Goal: Task Accomplishment & Management: Complete application form

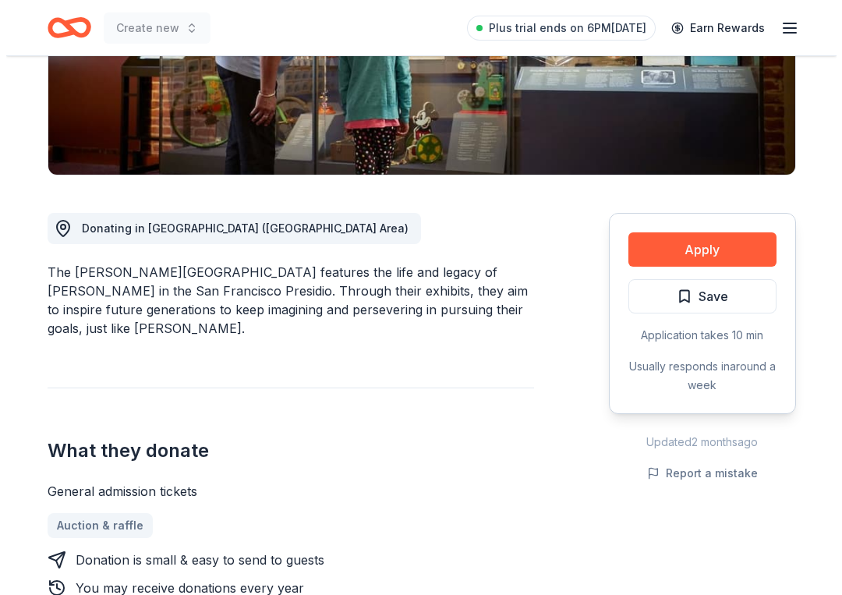
scroll to position [312, 0]
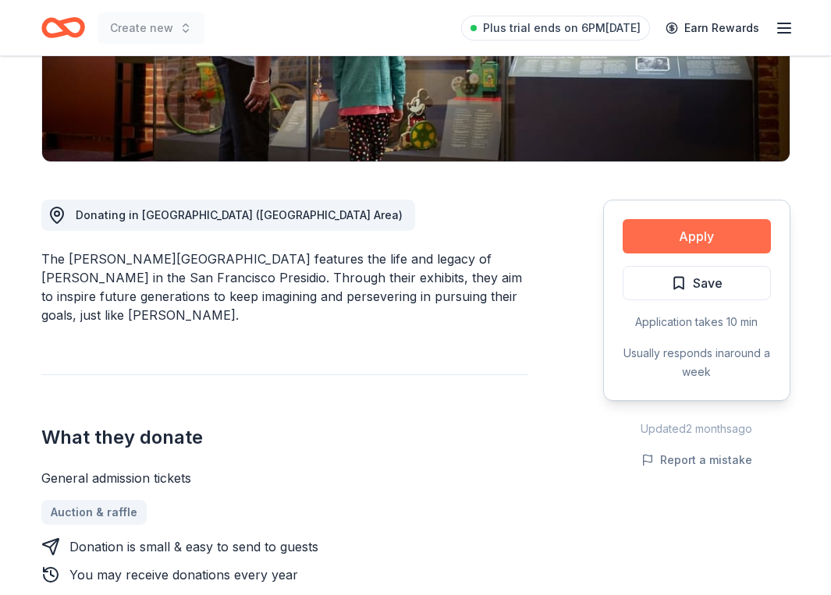
click at [641, 238] on button "Apply" at bounding box center [696, 236] width 148 height 34
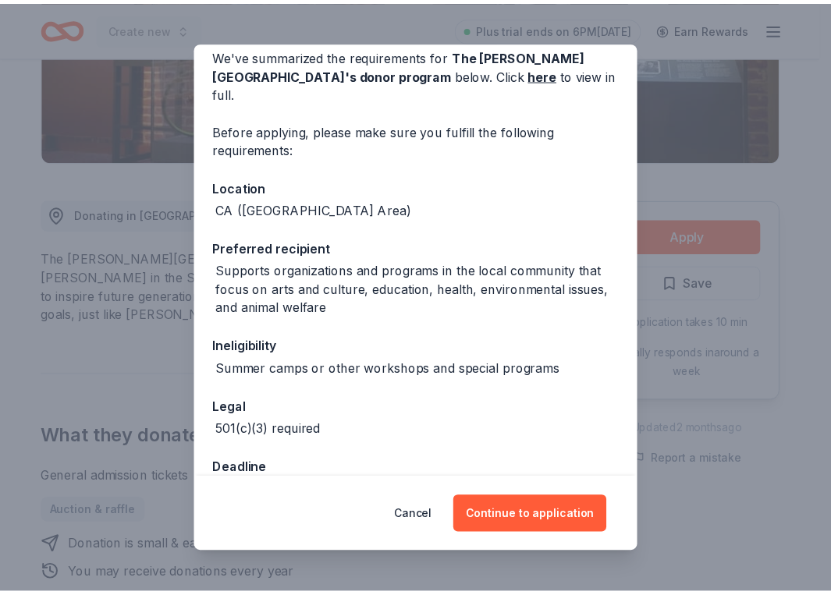
scroll to position [135, 0]
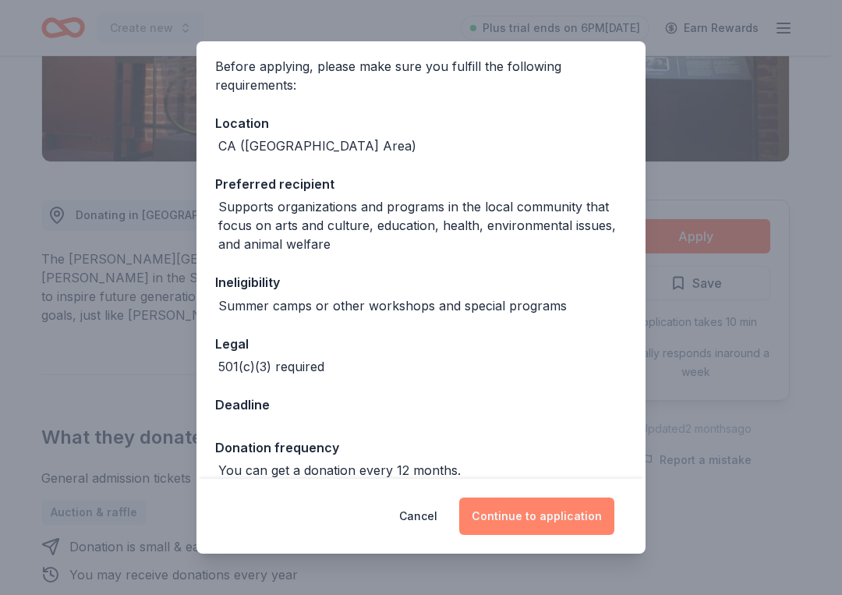
click at [566, 524] on button "Continue to application" at bounding box center [536, 516] width 155 height 37
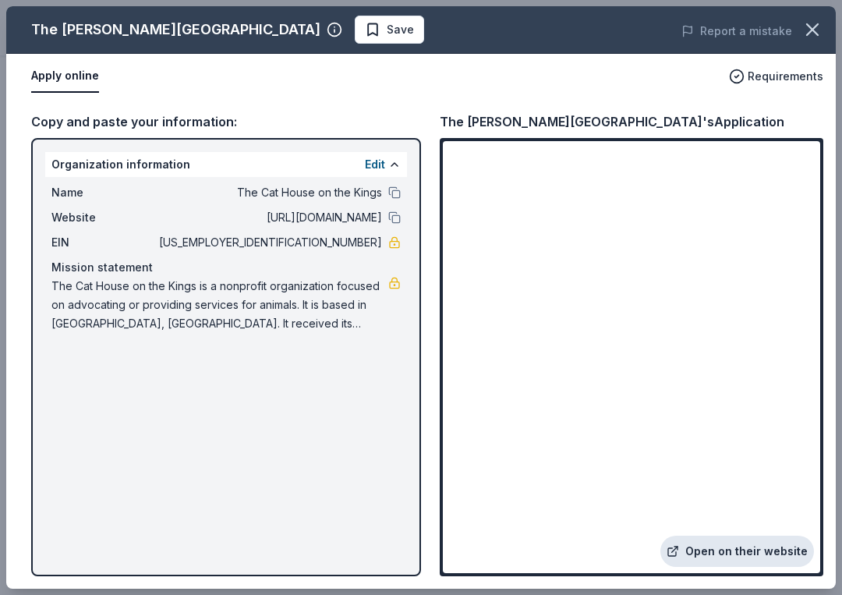
click at [754, 547] on link "Open on their website" at bounding box center [738, 551] width 154 height 31
click at [816, 30] on icon "button" at bounding box center [813, 30] width 22 height 22
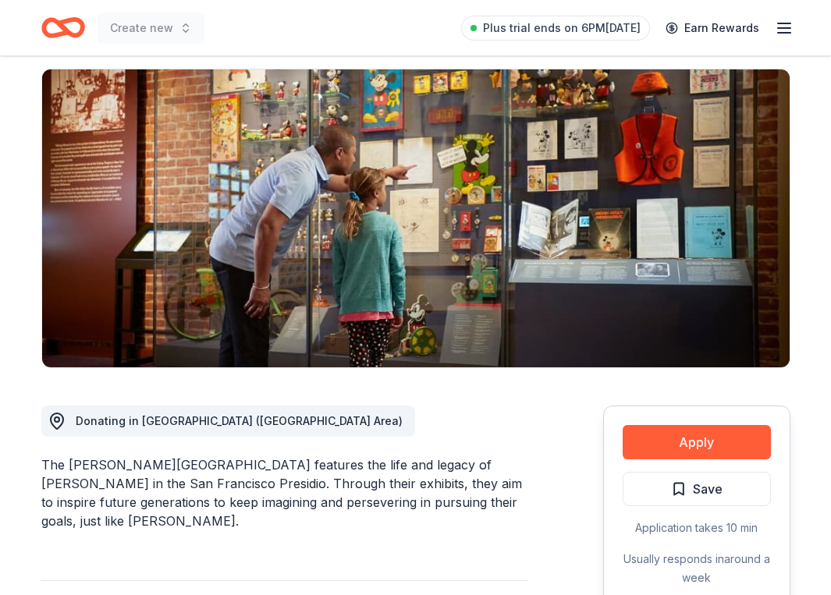
scroll to position [0, 0]
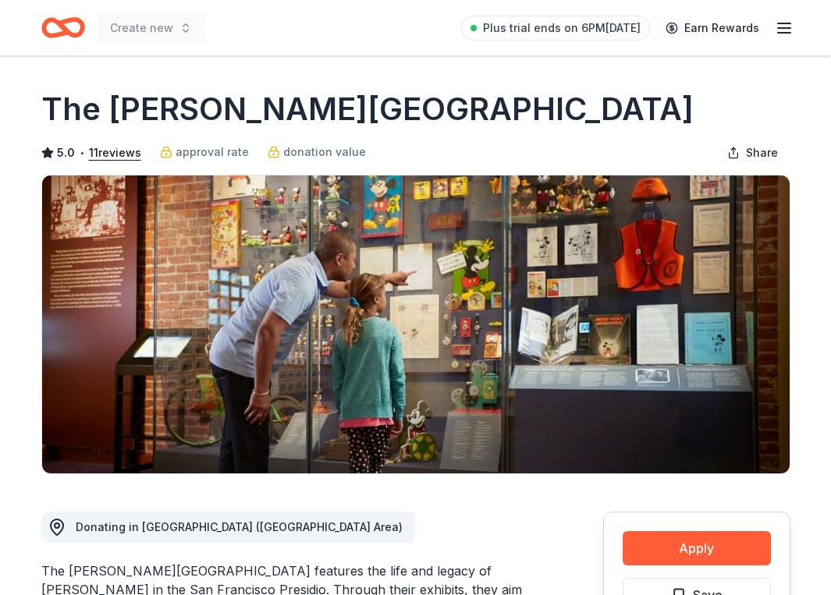
click at [788, 23] on line "button" at bounding box center [784, 23] width 12 height 0
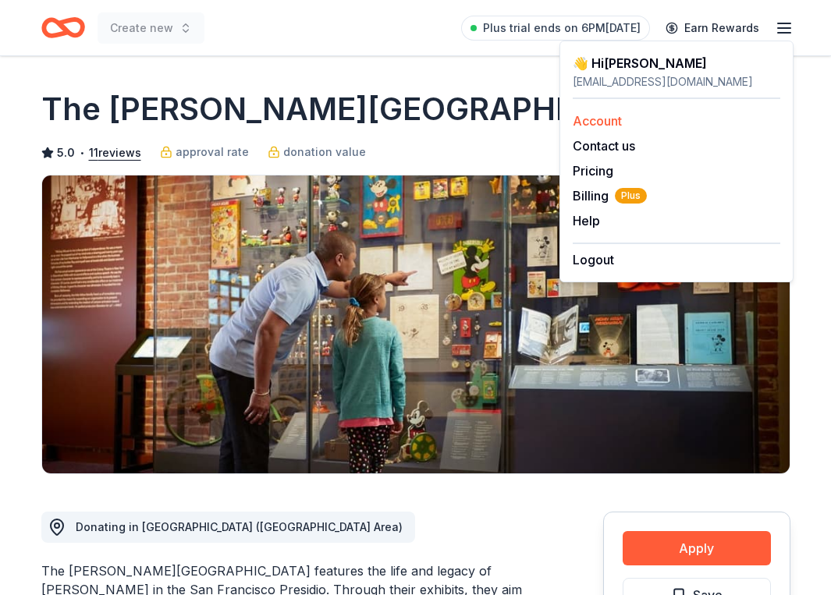
click at [586, 125] on link "Account" at bounding box center [596, 121] width 49 height 16
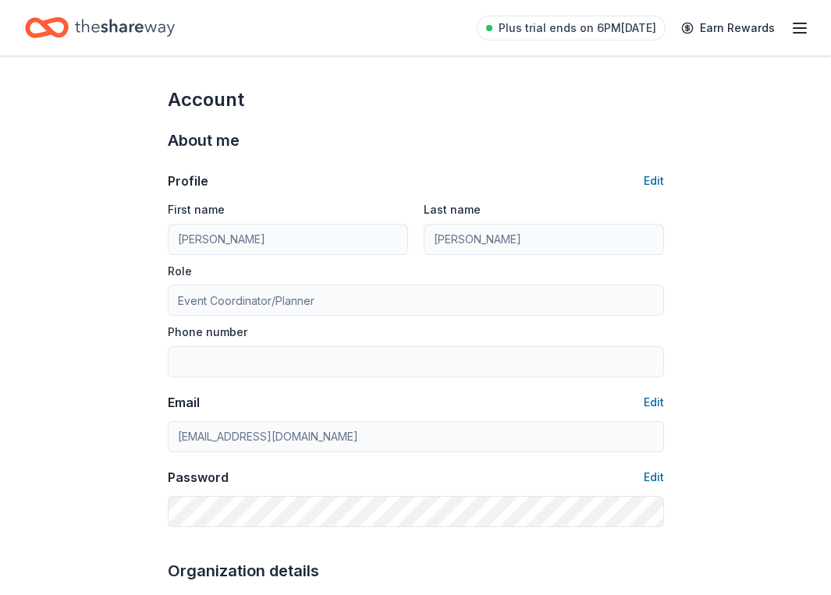
click at [801, 33] on line "button" at bounding box center [799, 33] width 12 height 0
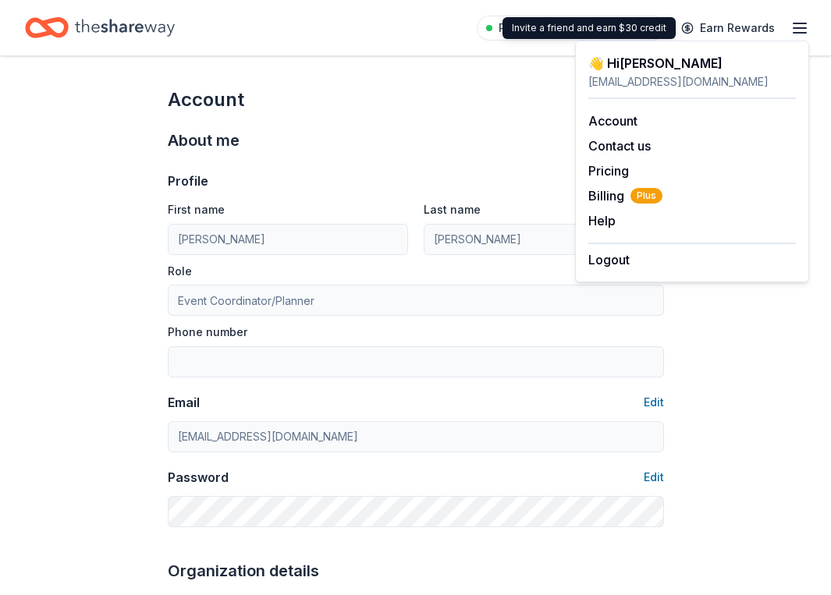
click at [795, 19] on icon "button" at bounding box center [799, 28] width 19 height 19
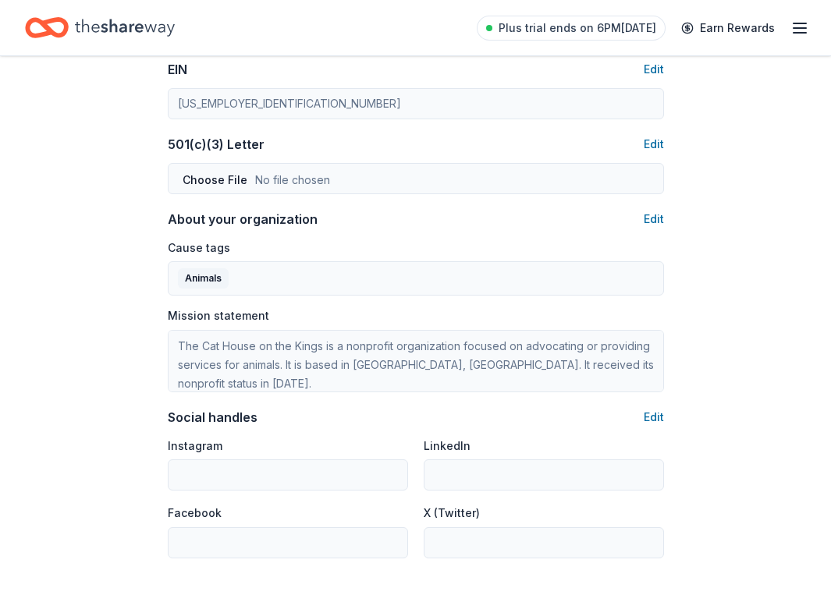
scroll to position [967, 0]
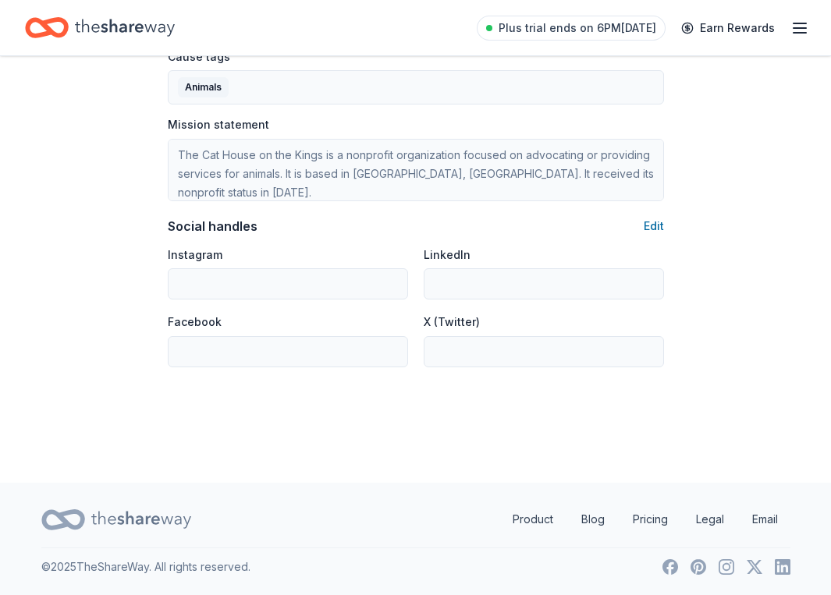
click at [101, 30] on icon "Home" at bounding box center [125, 28] width 100 height 32
click at [68, 23] on icon "Home" at bounding box center [47, 27] width 44 height 37
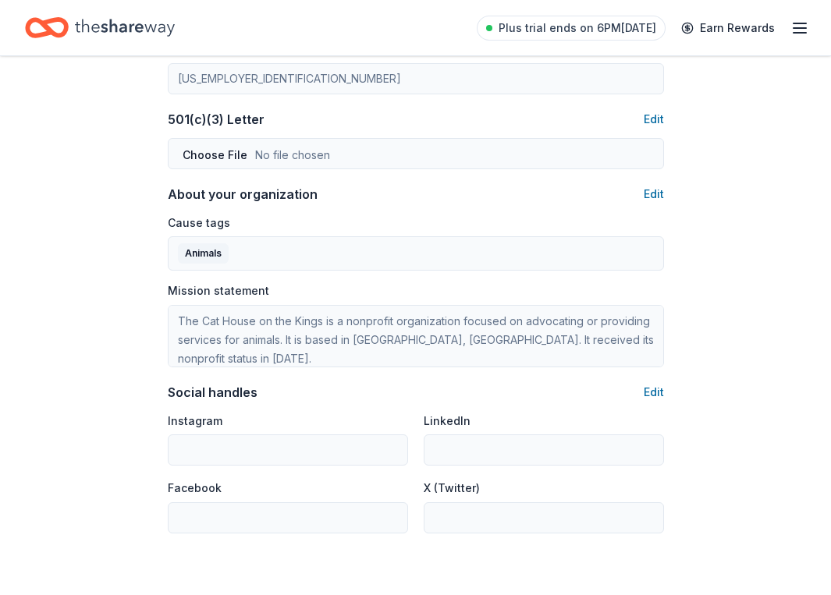
scroll to position [499, 0]
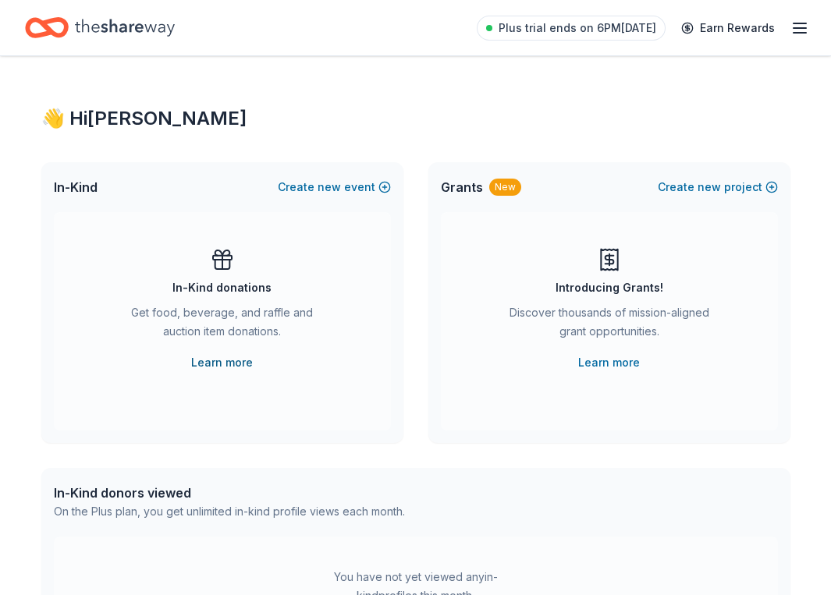
click at [241, 358] on link "Learn more" at bounding box center [222, 362] width 62 height 19
click at [594, 29] on span "Plus trial ends on 6PM[DATE]" at bounding box center [577, 28] width 158 height 19
click at [629, 36] on span "Plus trial ends on 6PM[DATE]" at bounding box center [577, 28] width 158 height 19
click at [130, 30] on icon "Home" at bounding box center [125, 27] width 100 height 17
click at [797, 26] on icon "button" at bounding box center [799, 28] width 19 height 19
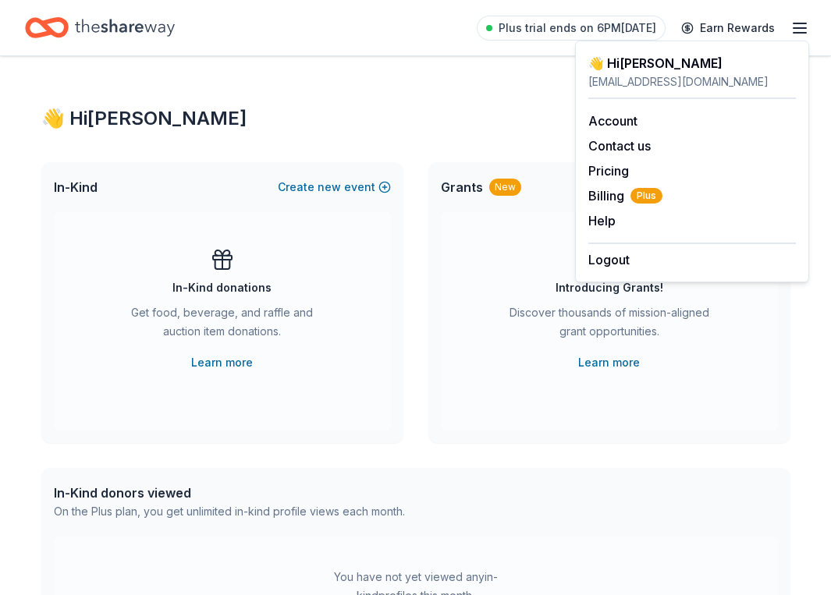
click at [669, 58] on div "👋 Hi [PERSON_NAME]" at bounding box center [691, 63] width 207 height 19
click at [671, 74] on div "[EMAIL_ADDRESS][DOMAIN_NAME]" at bounding box center [691, 82] width 207 height 19
click at [703, 82] on div "[EMAIL_ADDRESS][DOMAIN_NAME]" at bounding box center [691, 82] width 207 height 19
click at [603, 192] on span "Billing Plus" at bounding box center [625, 195] width 74 height 19
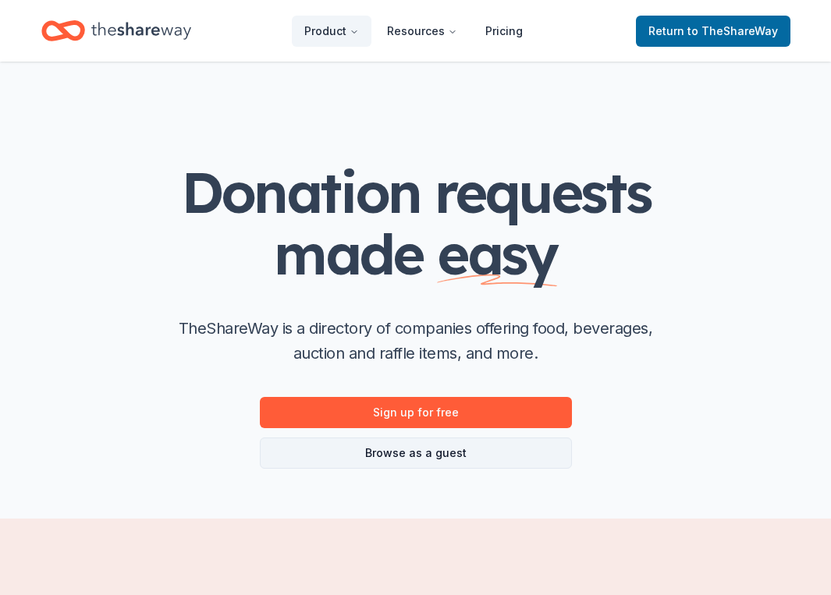
click at [452, 455] on link "Browse as a guest" at bounding box center [416, 453] width 312 height 31
click at [442, 452] on link "Browse as a guest" at bounding box center [416, 453] width 312 height 31
click at [730, 33] on span "to TheShareWay" at bounding box center [732, 30] width 90 height 13
click at [742, 26] on span "to TheShareWay" at bounding box center [732, 30] width 90 height 13
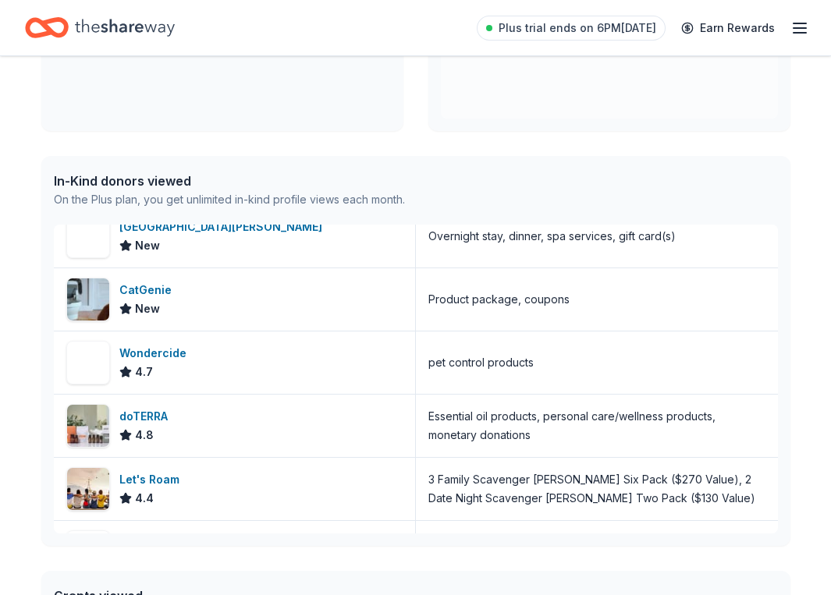
scroll to position [4044, 0]
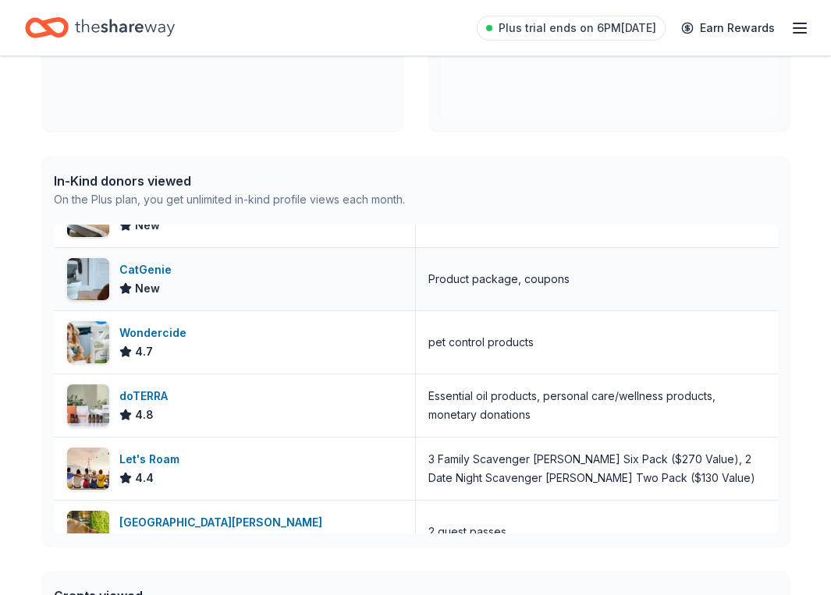
click at [149, 271] on div "CatGenie" at bounding box center [148, 269] width 58 height 19
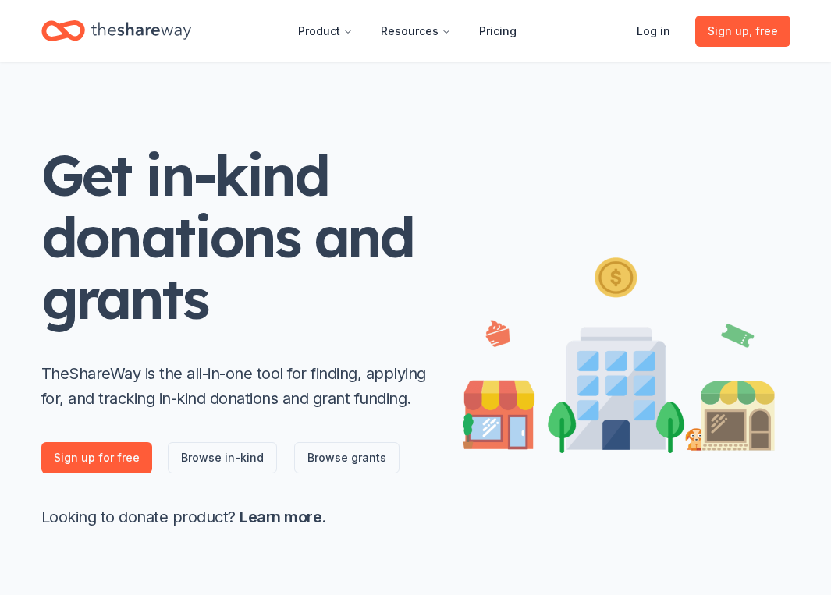
scroll to position [0, 0]
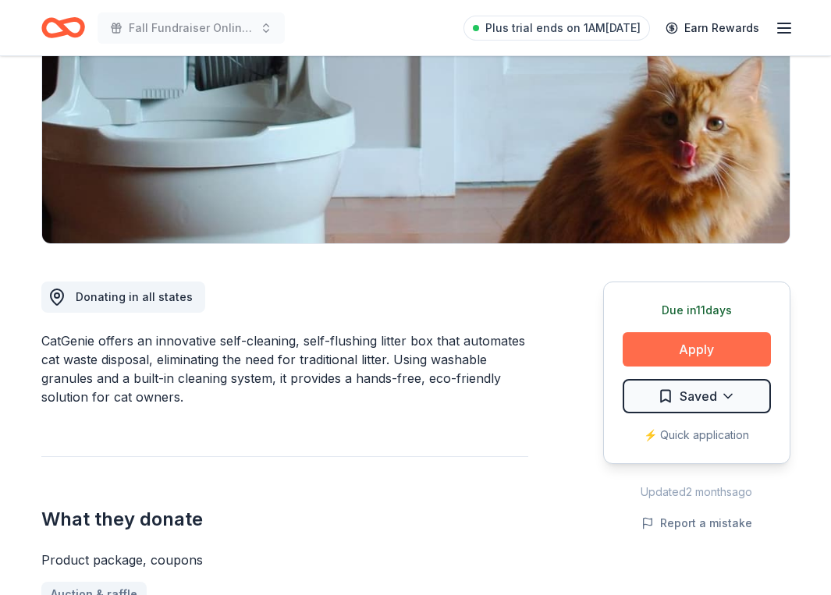
scroll to position [234, 0]
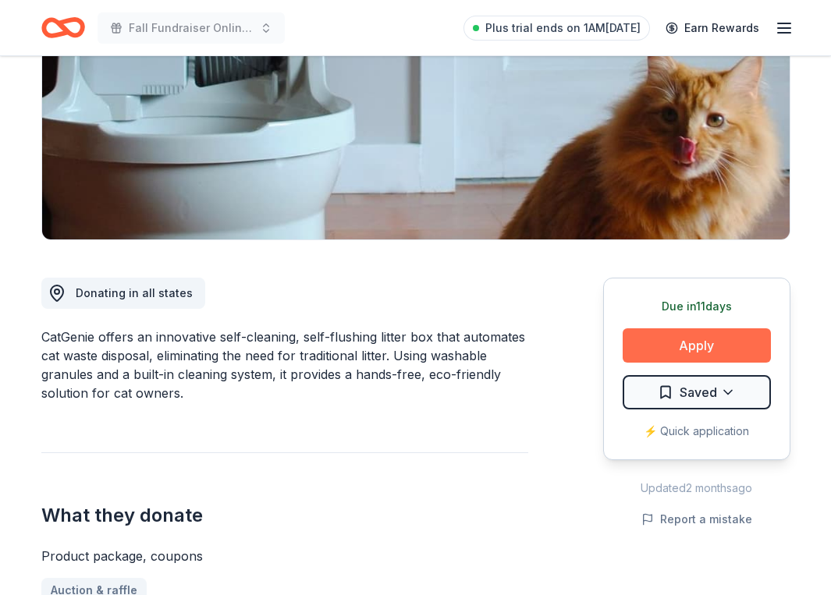
click at [727, 350] on button "Apply" at bounding box center [696, 345] width 148 height 34
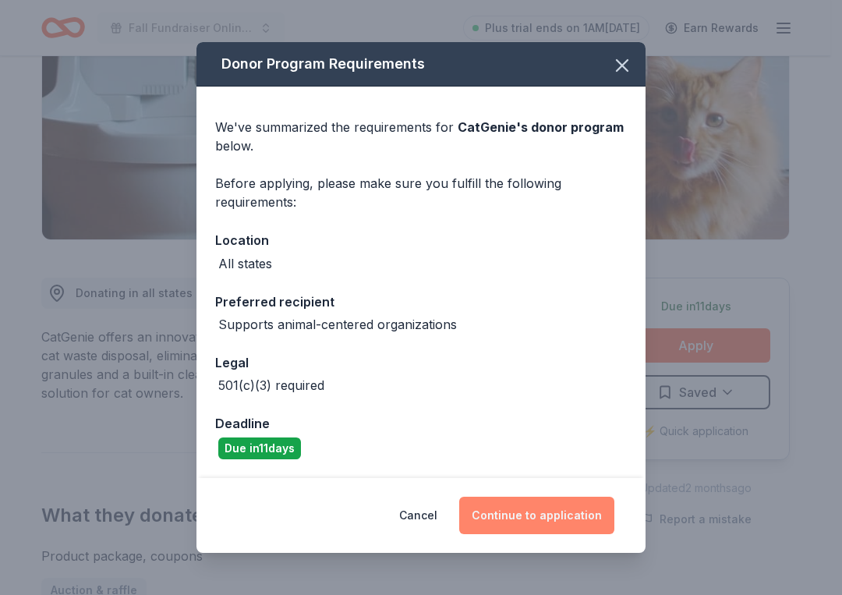
click at [569, 519] on button "Continue to application" at bounding box center [536, 515] width 155 height 37
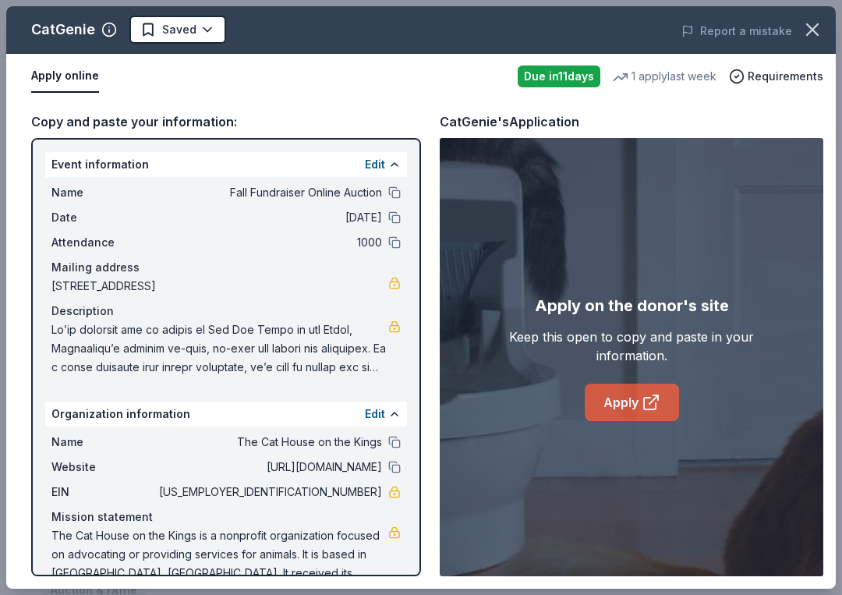
click at [624, 395] on link "Apply" at bounding box center [632, 402] width 94 height 37
click at [802, 29] on icon "button" at bounding box center [813, 30] width 22 height 22
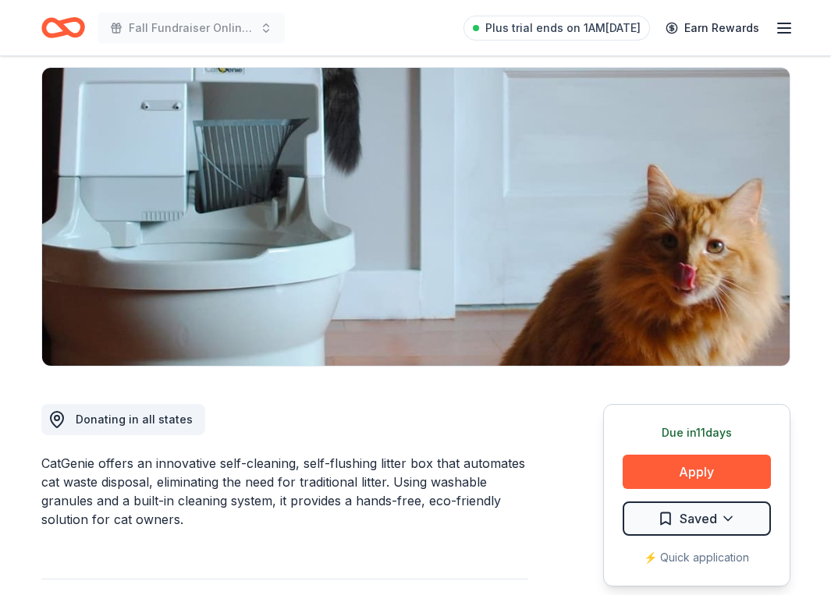
scroll to position [0, 0]
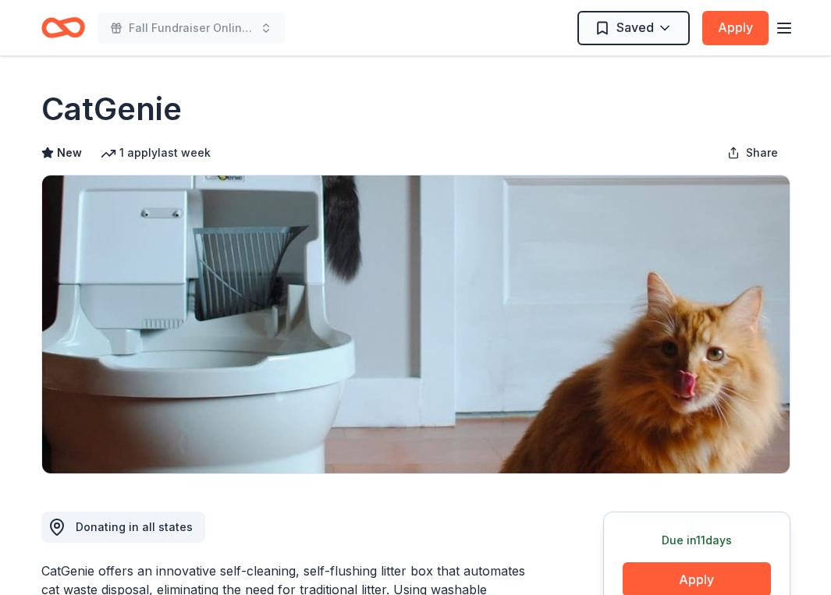
click at [778, 26] on icon "button" at bounding box center [783, 28] width 19 height 19
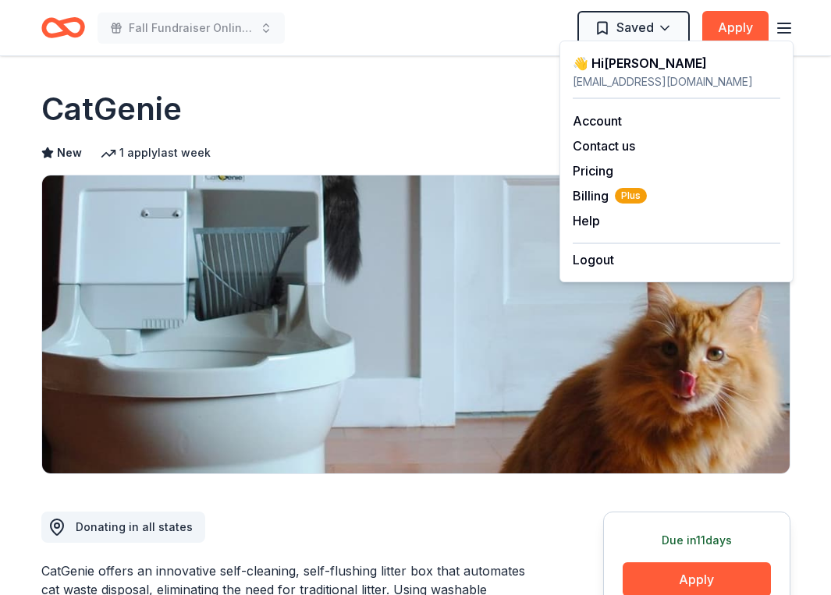
click at [452, 41] on div "Fall Fundraiser Online Auction Saved Apply" at bounding box center [415, 27] width 749 height 37
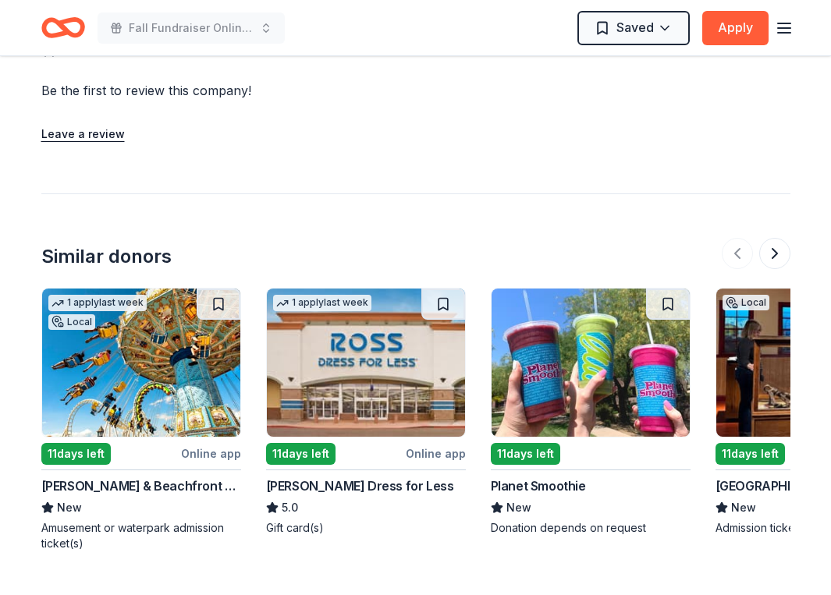
scroll to position [1404, 0]
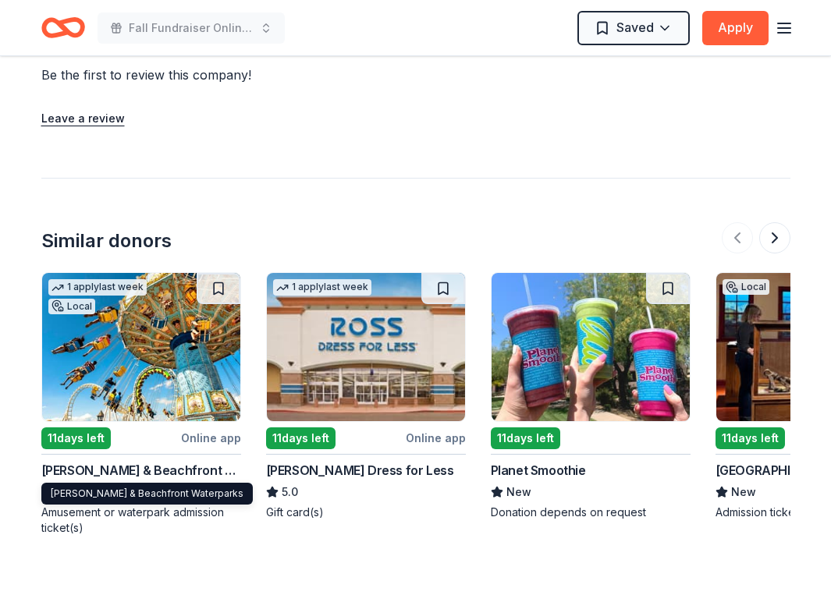
click at [185, 469] on div "Morey's Piers & Beachfront Waterparks" at bounding box center [141, 470] width 200 height 19
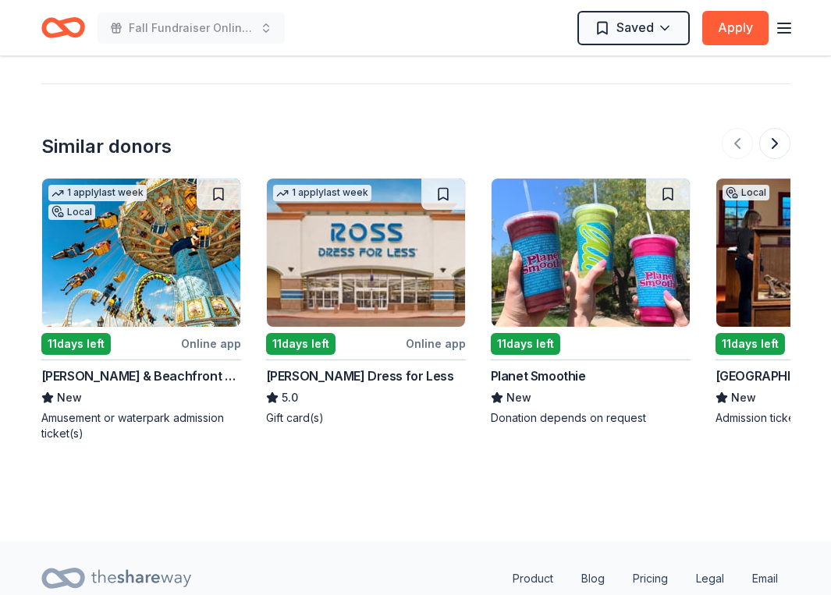
scroll to position [1401, 0]
